Goal: Check status: Check status

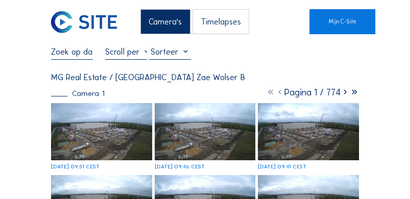
click at [90, 122] on img at bounding box center [101, 131] width 101 height 57
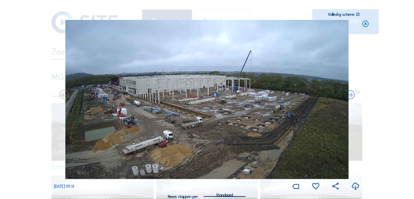
click at [355, 187] on icon at bounding box center [355, 186] width 9 height 10
click at [364, 22] on icon at bounding box center [366, 24] width 8 height 8
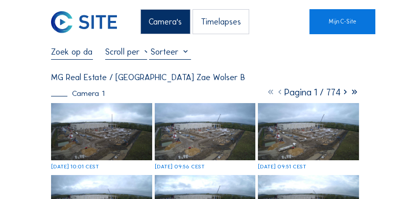
click at [99, 164] on div "Mo 06 Oct 2025 10:01 CEST" at bounding box center [75, 167] width 48 height 6
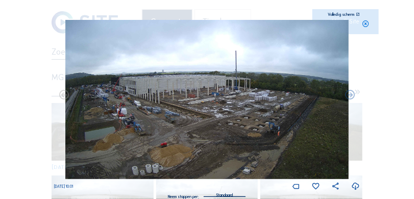
click at [366, 26] on icon at bounding box center [366, 24] width 8 height 8
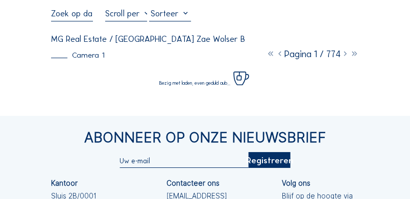
scroll to position [43, 0]
